Goal: Find specific page/section

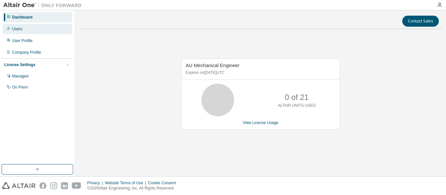
click at [17, 29] on div "Users" at bounding box center [17, 28] width 10 height 5
